Goal: Task Accomplishment & Management: Use online tool/utility

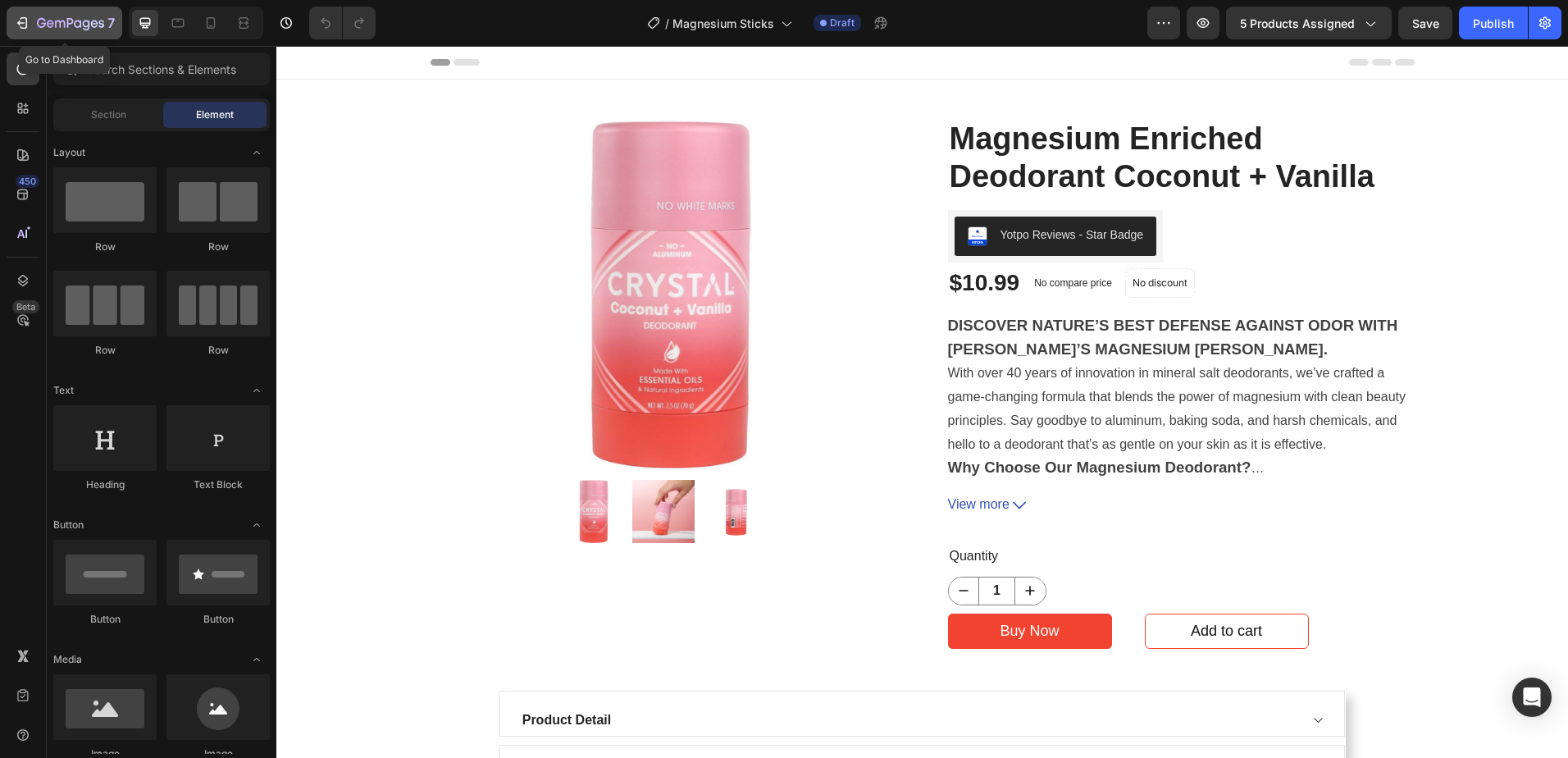
click at [44, 15] on div "7" at bounding box center [75, 22] width 78 height 20
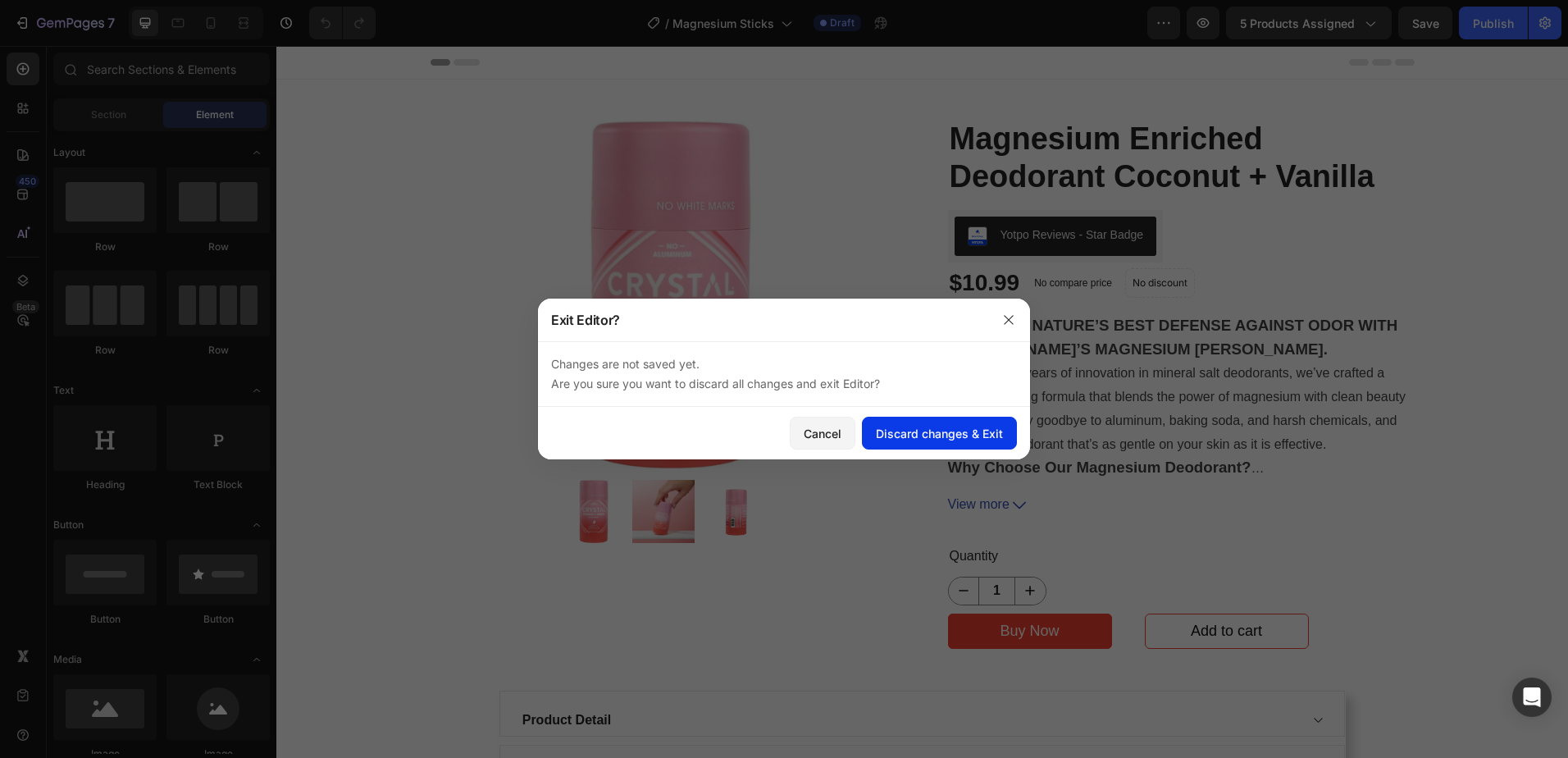
click at [913, 433] on div "Discard changes & Exit" at bounding box center [939, 434] width 127 height 17
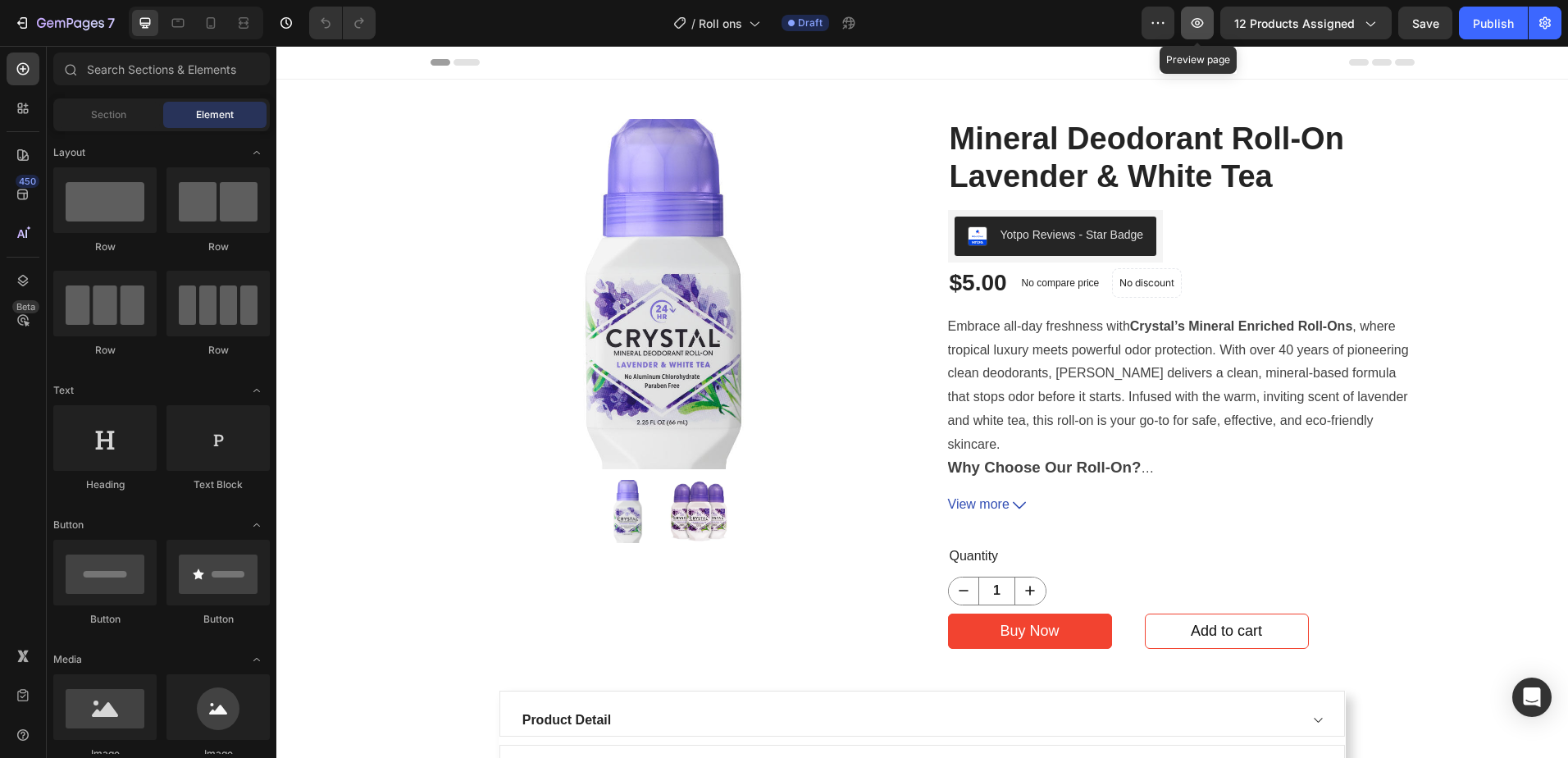
click at [1198, 21] on icon "button" at bounding box center [1197, 22] width 16 height 16
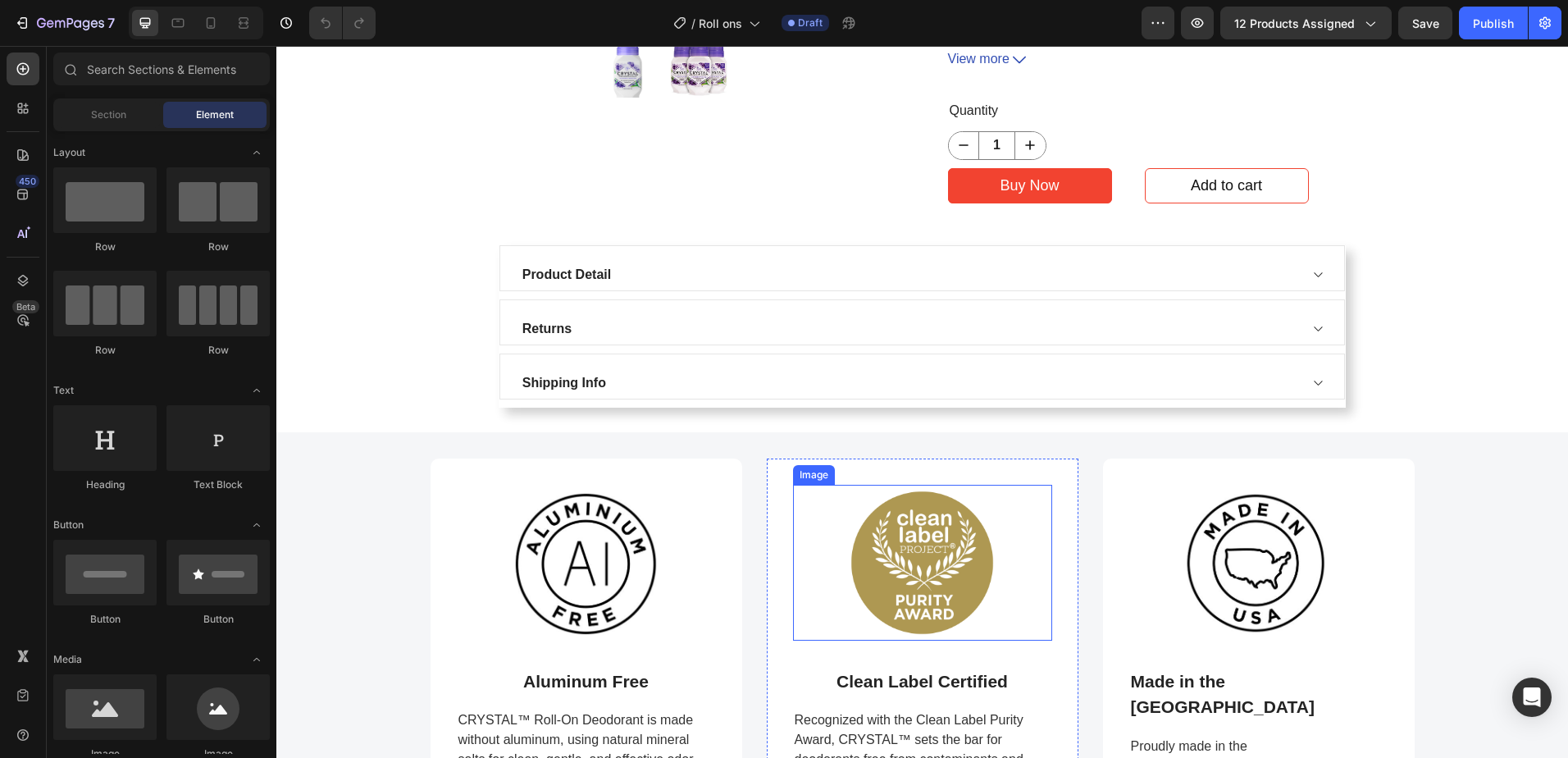
scroll to position [656, 0]
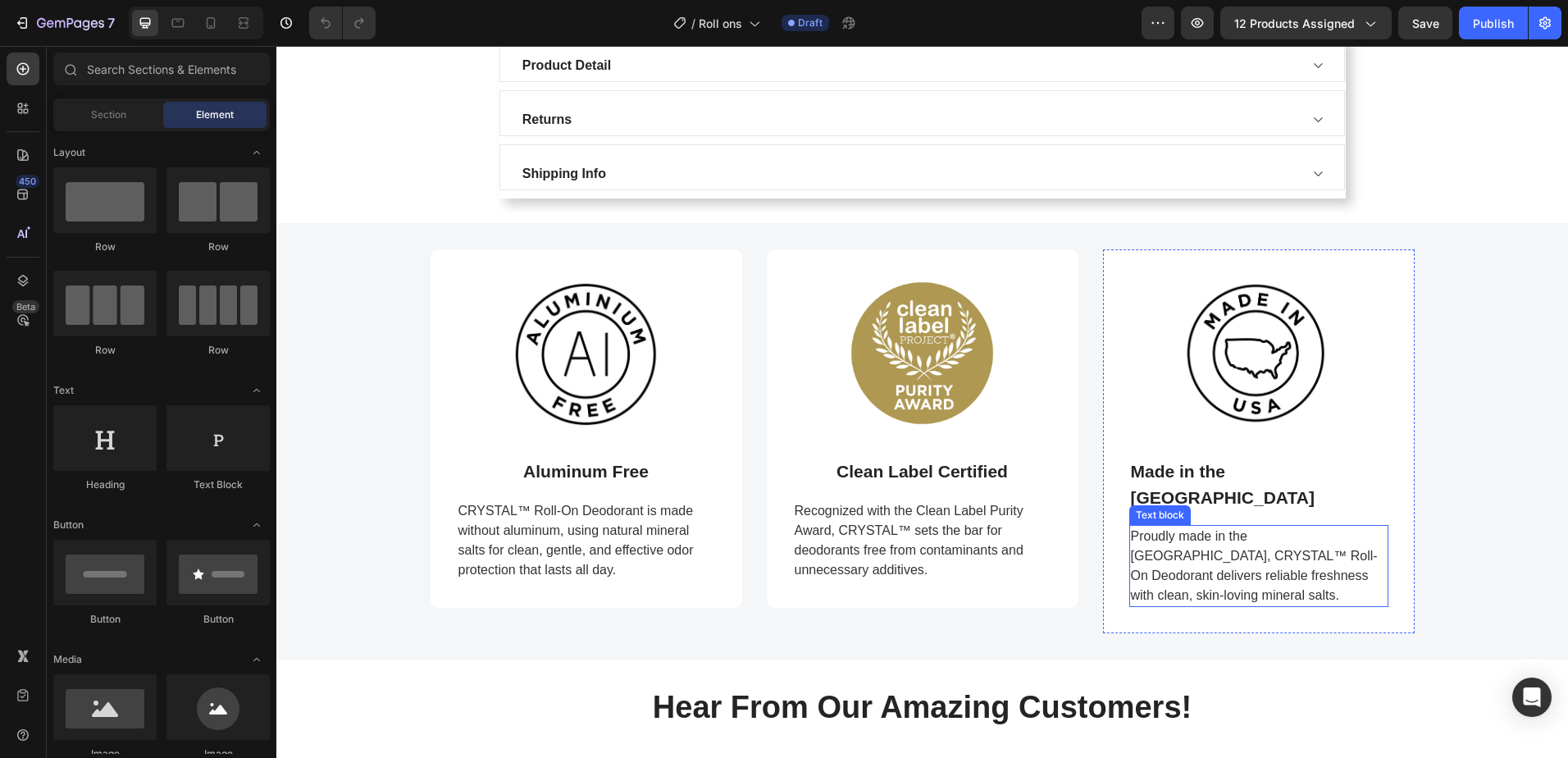
click at [1197, 545] on span "Proudly made in the USA, CRYSTAL™ Roll-On Deodorant delivers reliable freshness…" at bounding box center [1254, 566] width 247 height 73
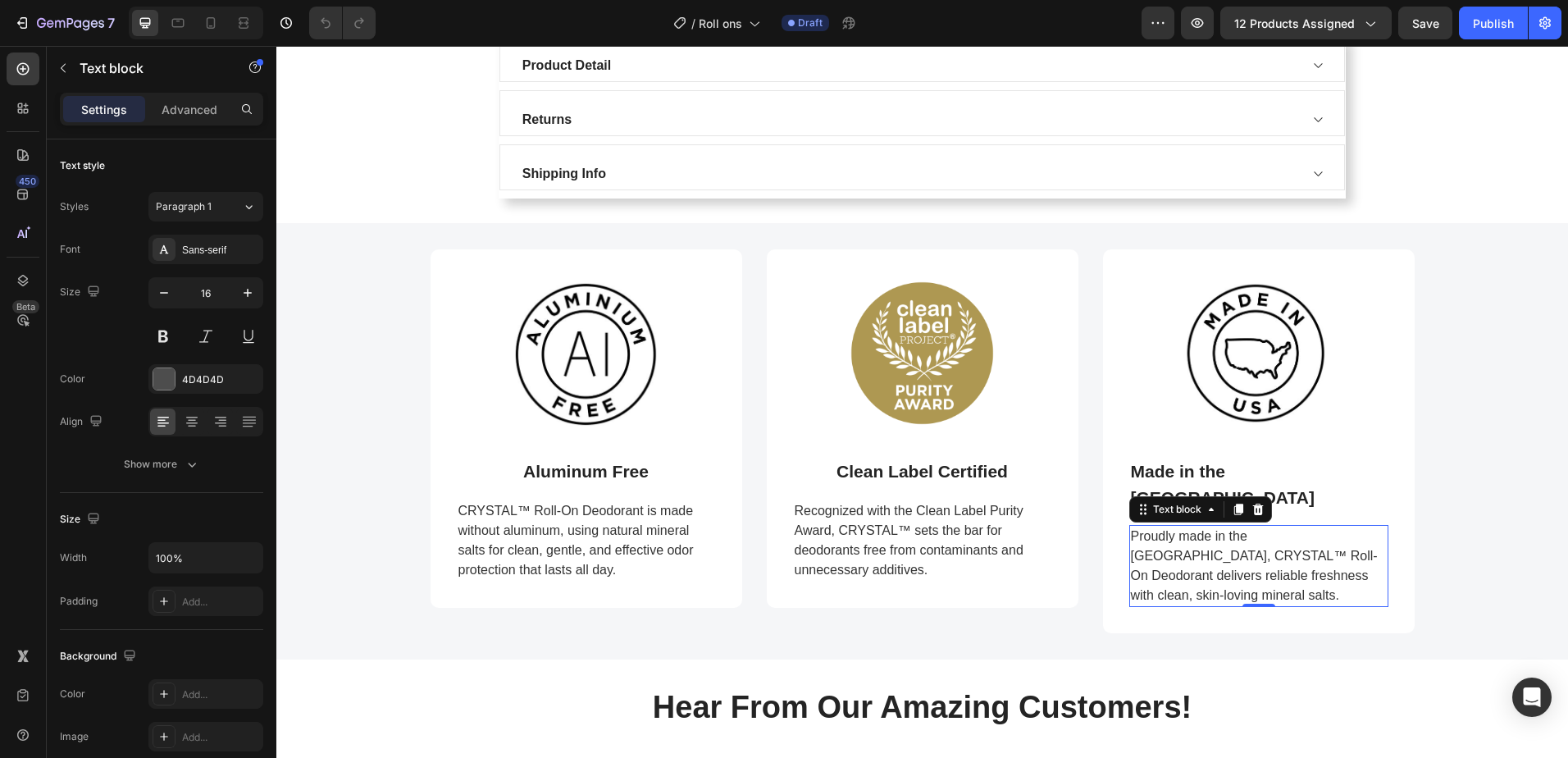
click at [1193, 544] on span "Proudly made in the USA, CRYSTAL™ Roll-On Deodorant delivers reliable freshness…" at bounding box center [1254, 566] width 247 height 73
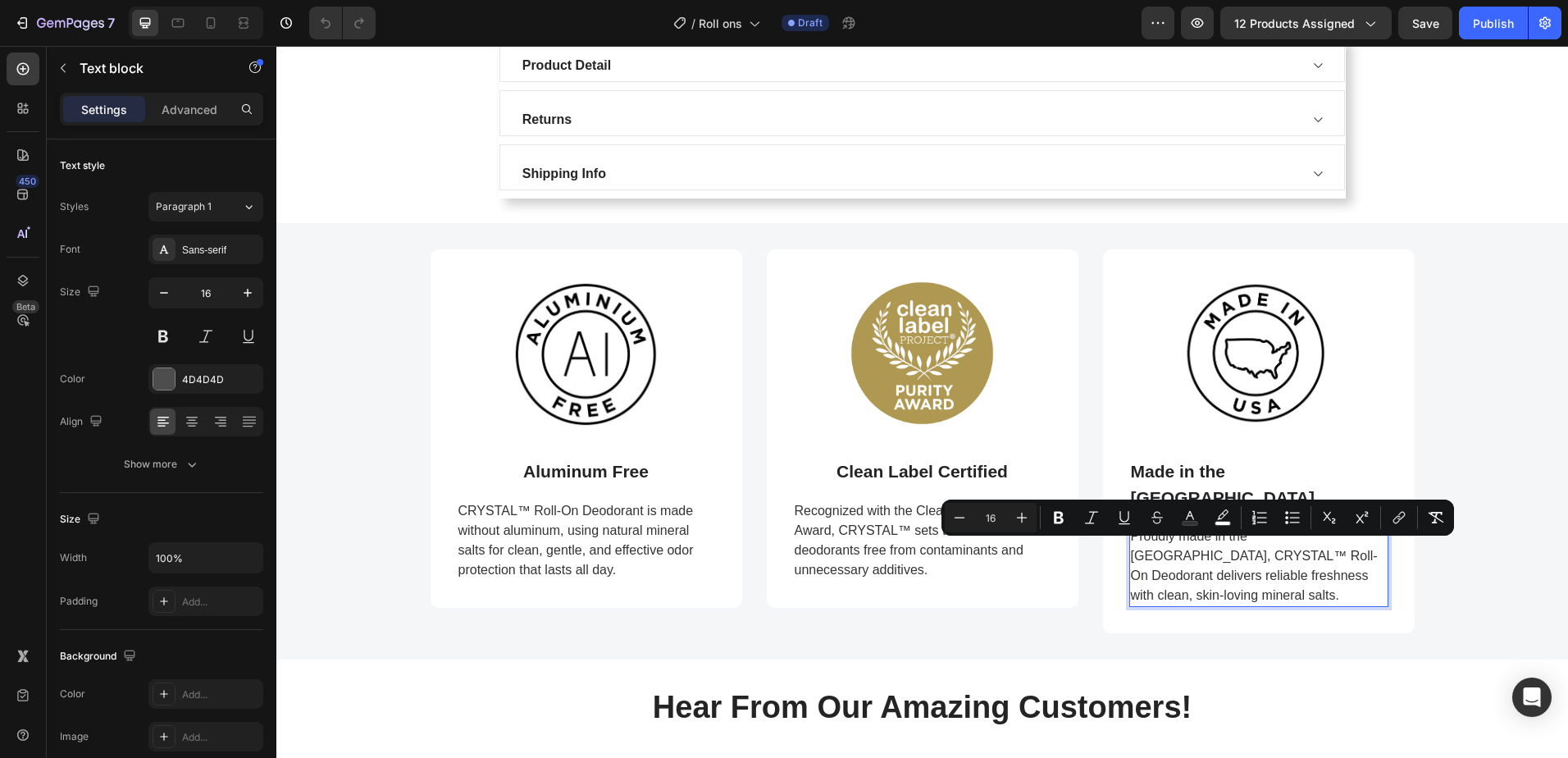
click at [1247, 551] on span "Proudly made in the USA, CRYSTAL™ Roll-On Deodorant delivers reliable freshness…" at bounding box center [1254, 566] width 247 height 73
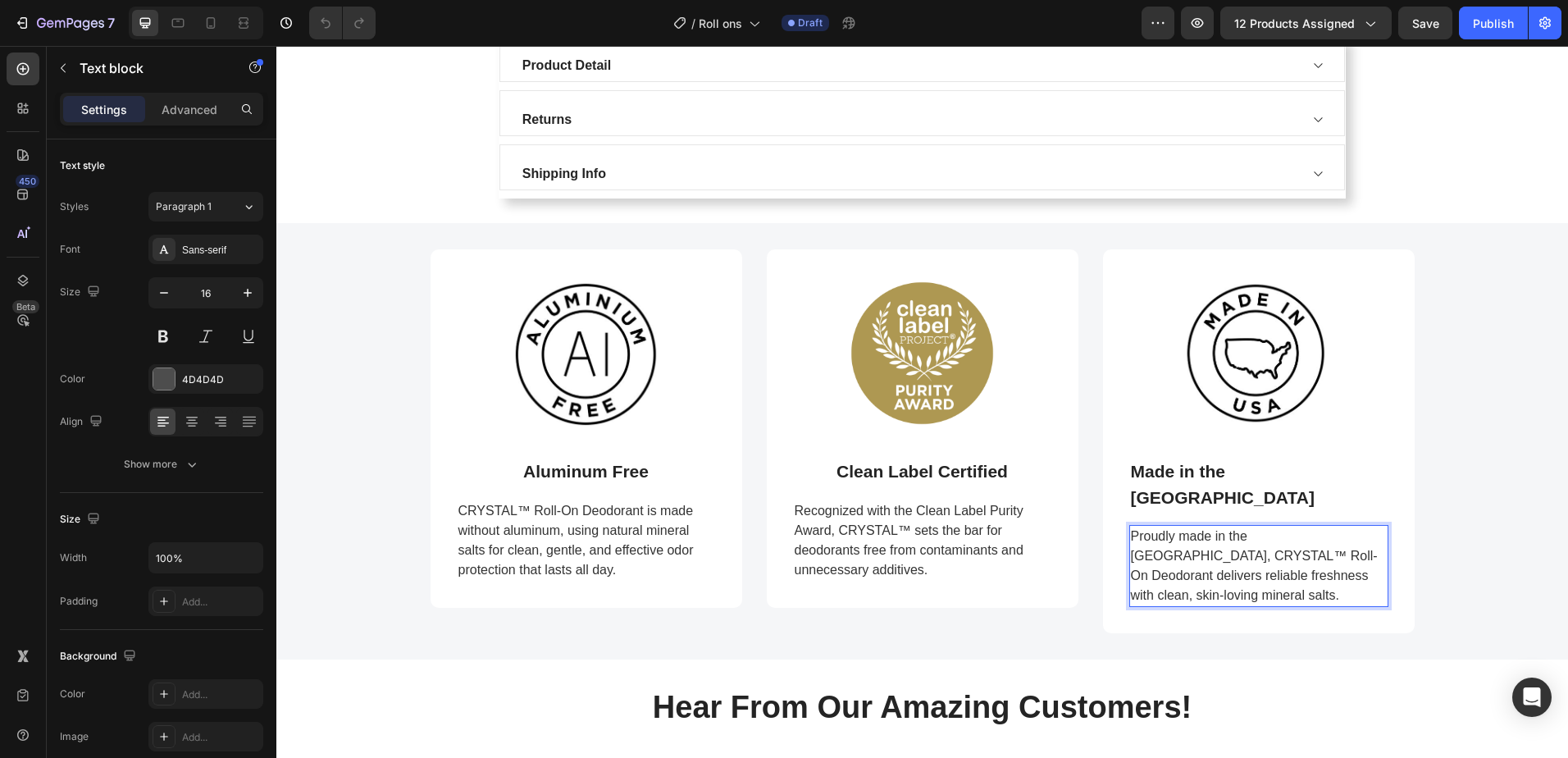
click at [1242, 551] on span "Proudly made in the USA, CRYSTAL™ Roll-On Deodorant delivers reliable freshness…" at bounding box center [1254, 566] width 247 height 73
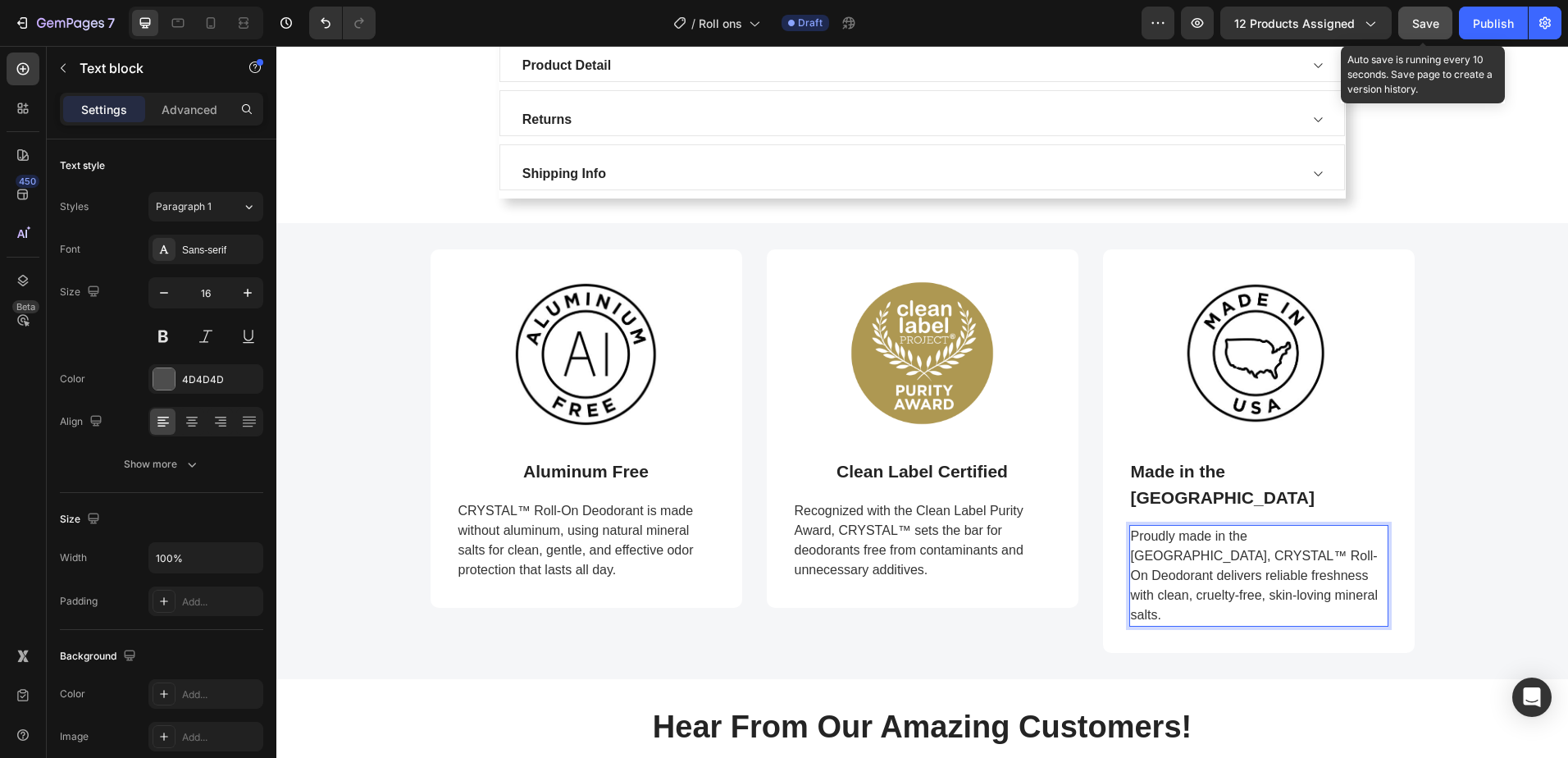
click at [1424, 20] on span "Save" at bounding box center [1426, 23] width 27 height 14
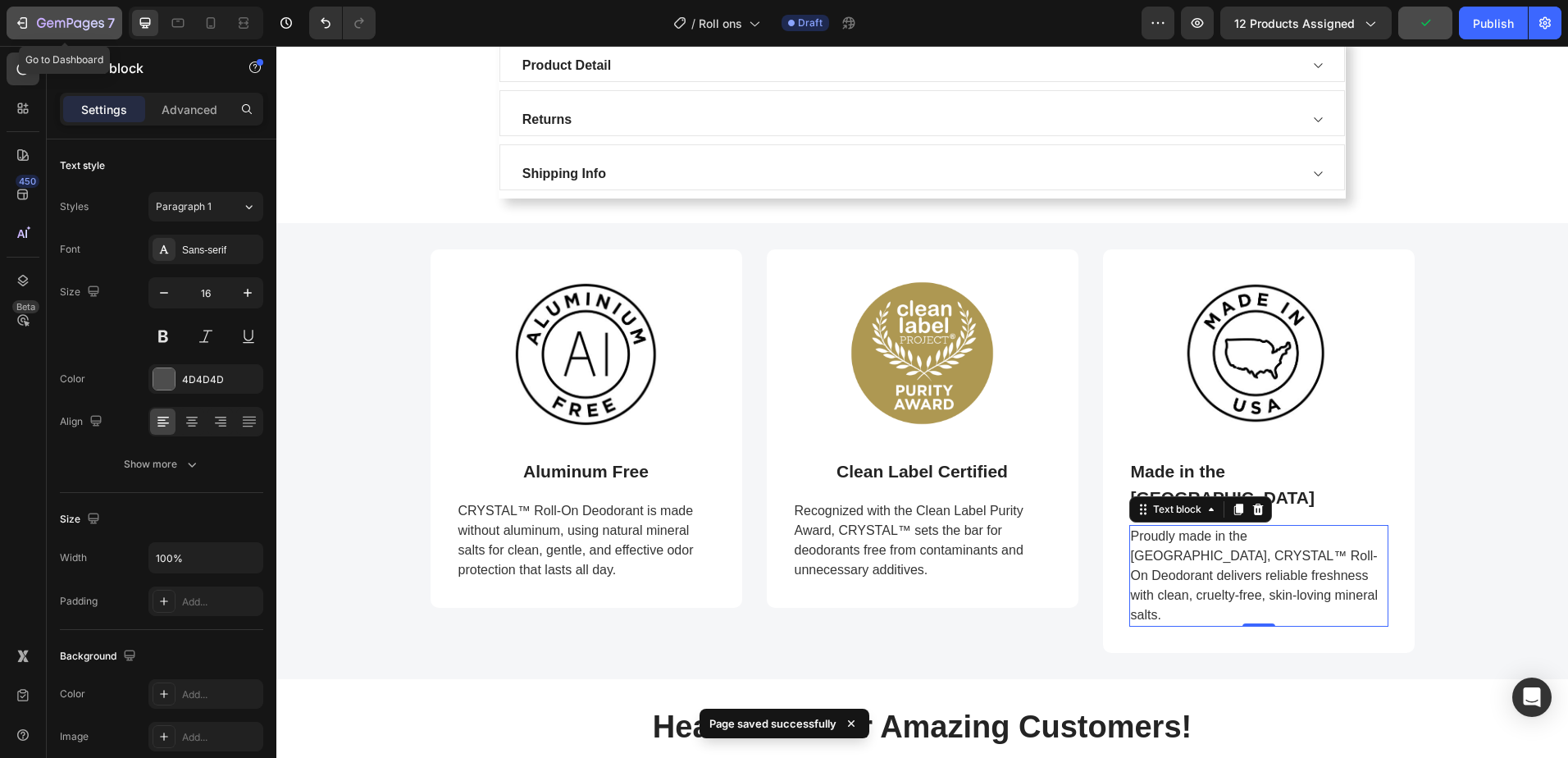
click at [25, 22] on icon "button" at bounding box center [21, 22] width 16 height 16
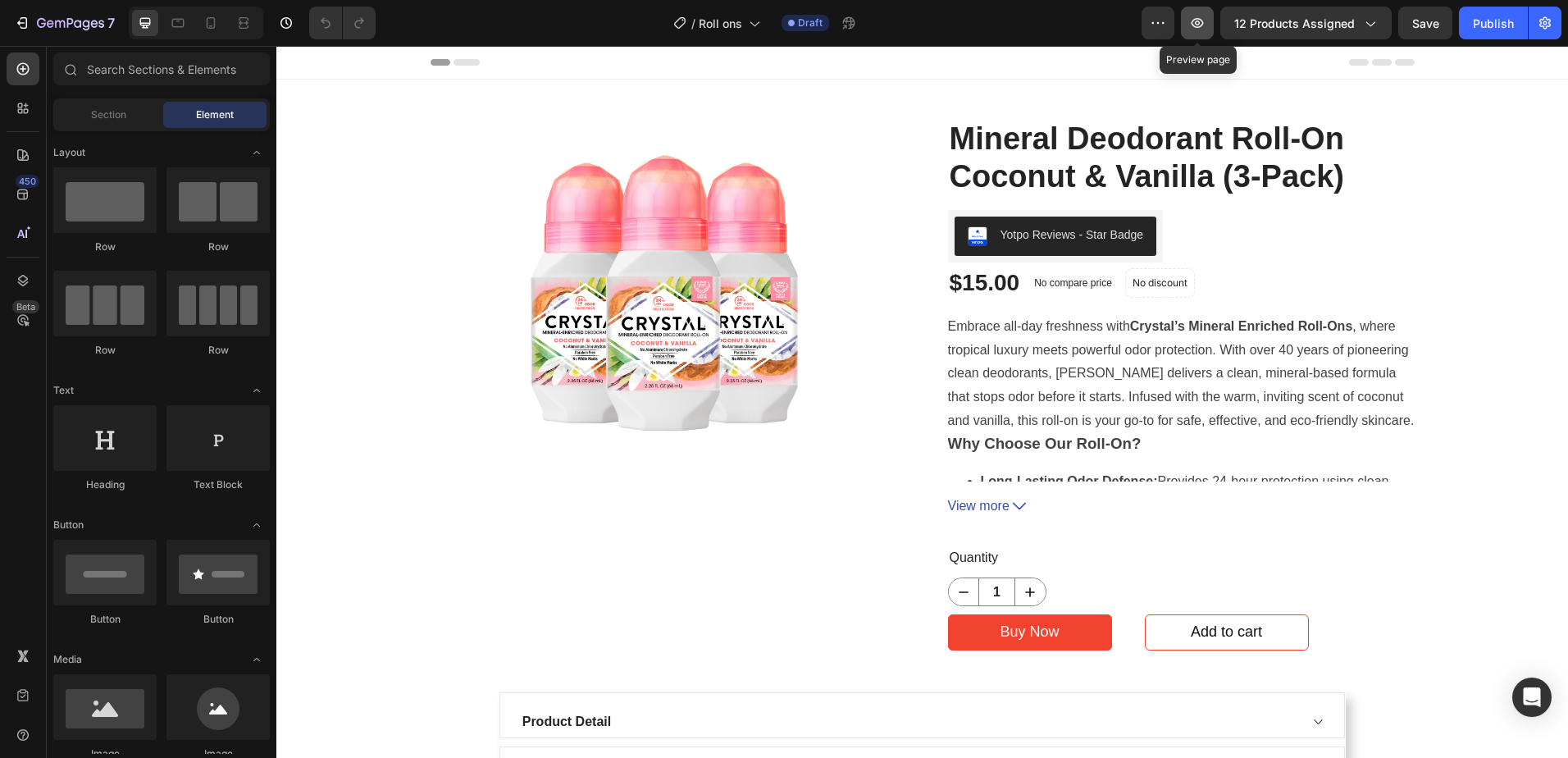
click at [1199, 21] on icon "button" at bounding box center [1198, 23] width 12 height 10
click at [26, 22] on icon "button" at bounding box center [24, 22] width 8 height 11
